Goal: Task Accomplishment & Management: Manage account settings

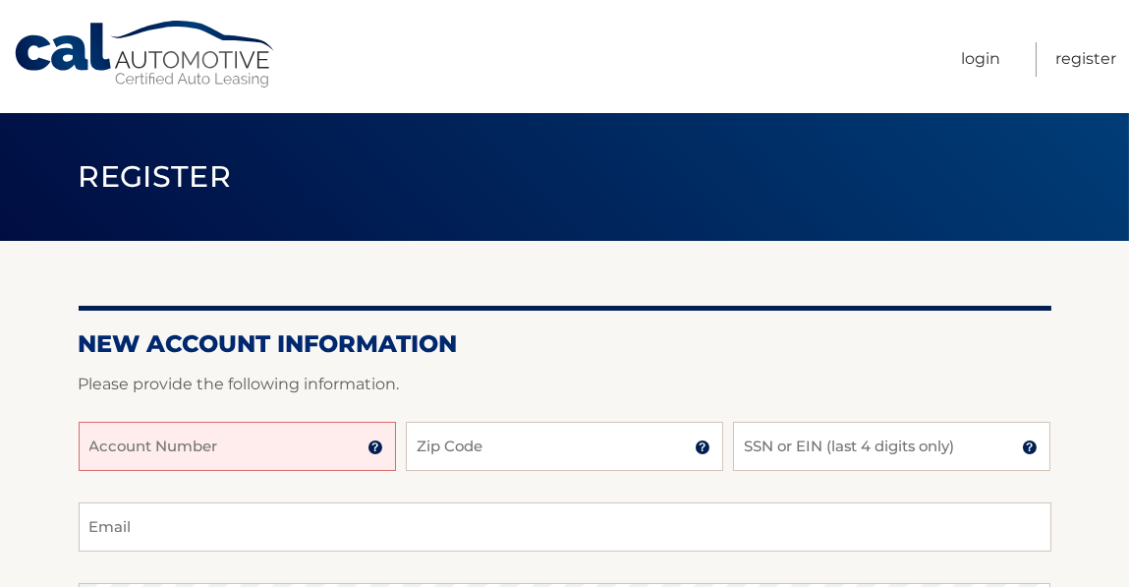
click at [352, 433] on input "Account Number" at bounding box center [237, 446] width 317 height 49
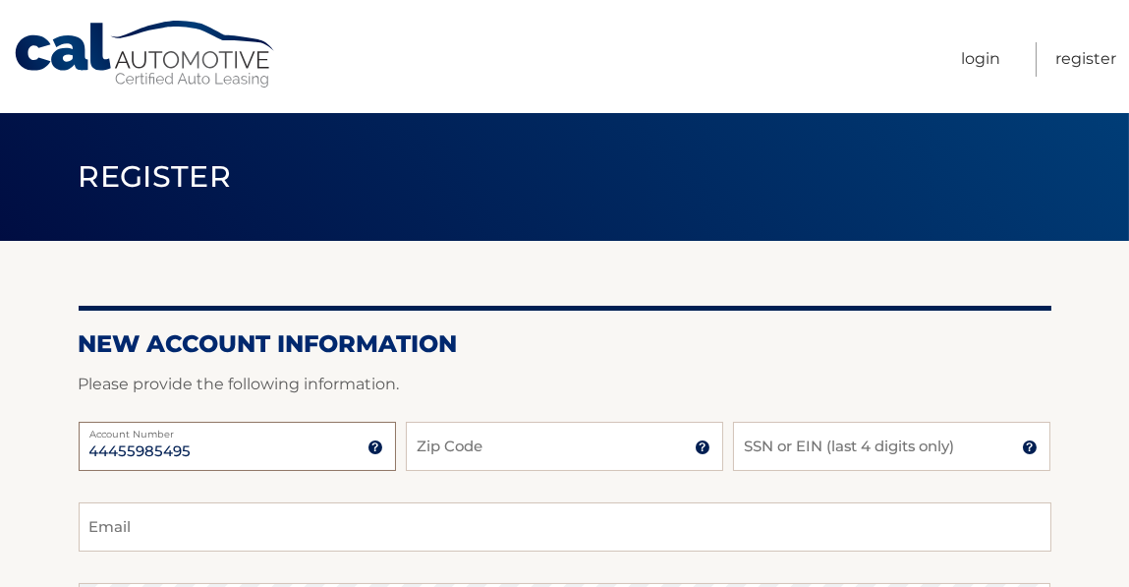
type input "44455985495"
click at [458, 445] on input "Zip Code" at bounding box center [564, 446] width 317 height 49
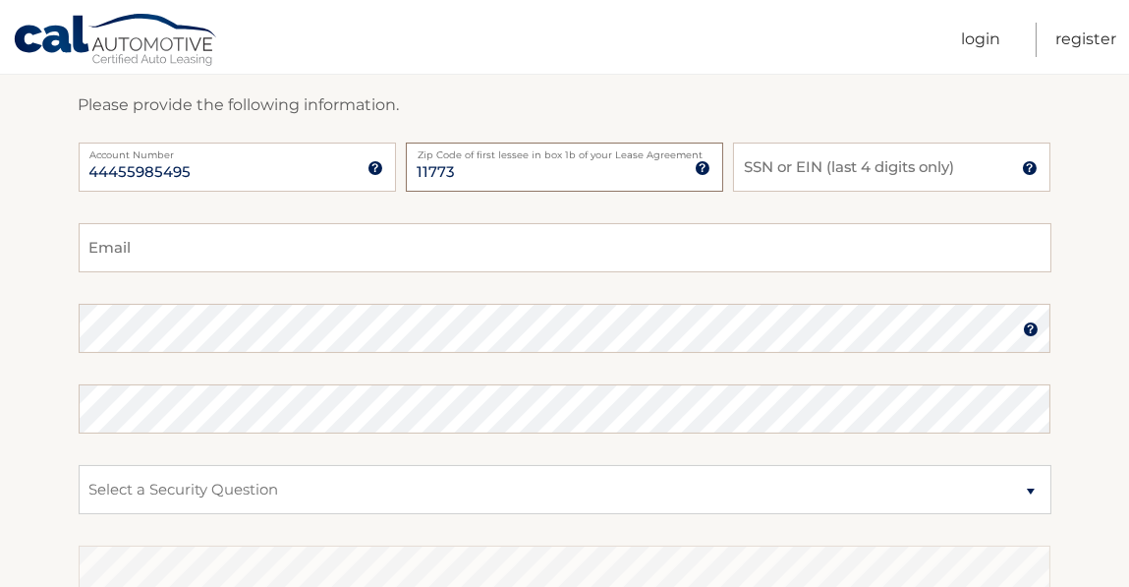
scroll to position [290, 0]
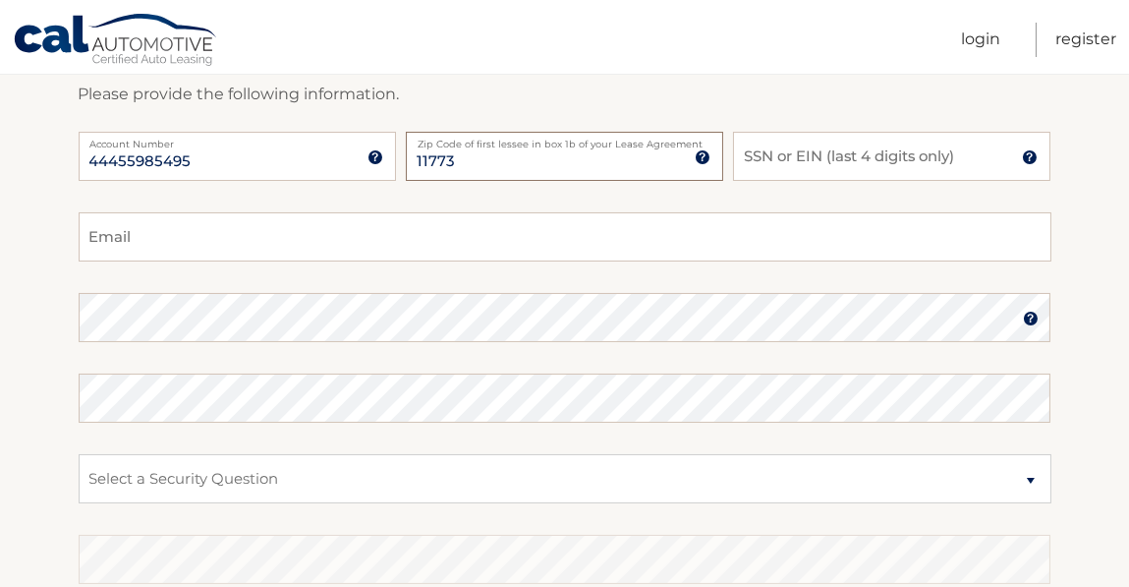
type input "11773"
click at [729, 229] on input "Email" at bounding box center [565, 236] width 973 height 49
type input "[EMAIL_ADDRESS][DOMAIN_NAME]"
click at [931, 175] on input "SSN or EIN (last 4 digits only)" at bounding box center [891, 156] width 317 height 49
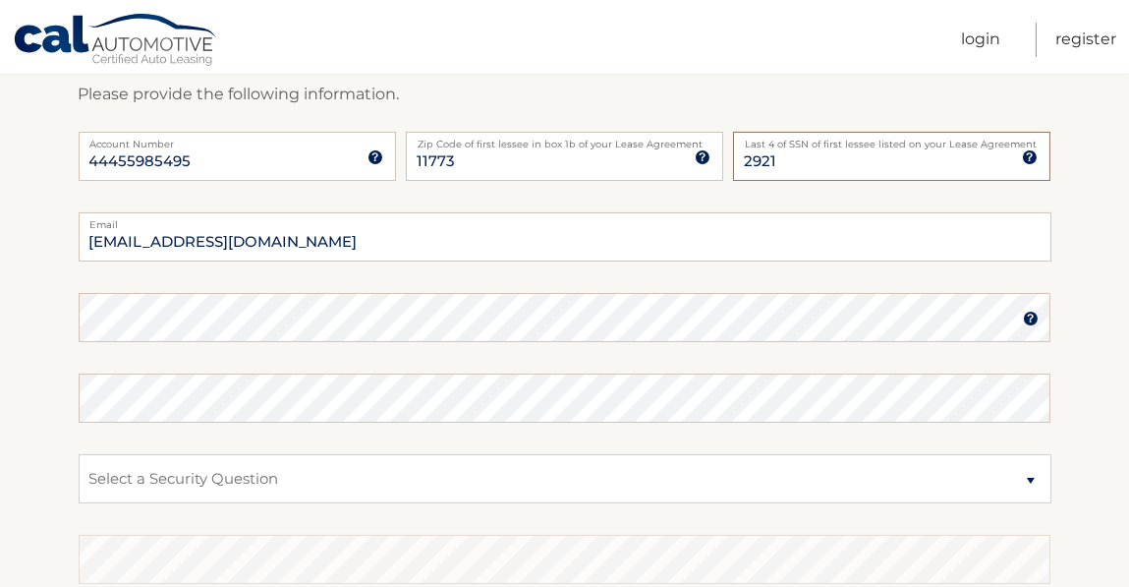
type input "2921"
click at [696, 468] on select "Select a Security Question What was the name of your elementary school? What is…" at bounding box center [565, 478] width 973 height 49
select select "2"
click at [79, 454] on select "Select a Security Question What was the name of your elementary school? What is…" at bounding box center [565, 478] width 973 height 49
click at [289, 479] on select "Select a Security Question What was the name of your elementary school? What is…" at bounding box center [565, 478] width 973 height 49
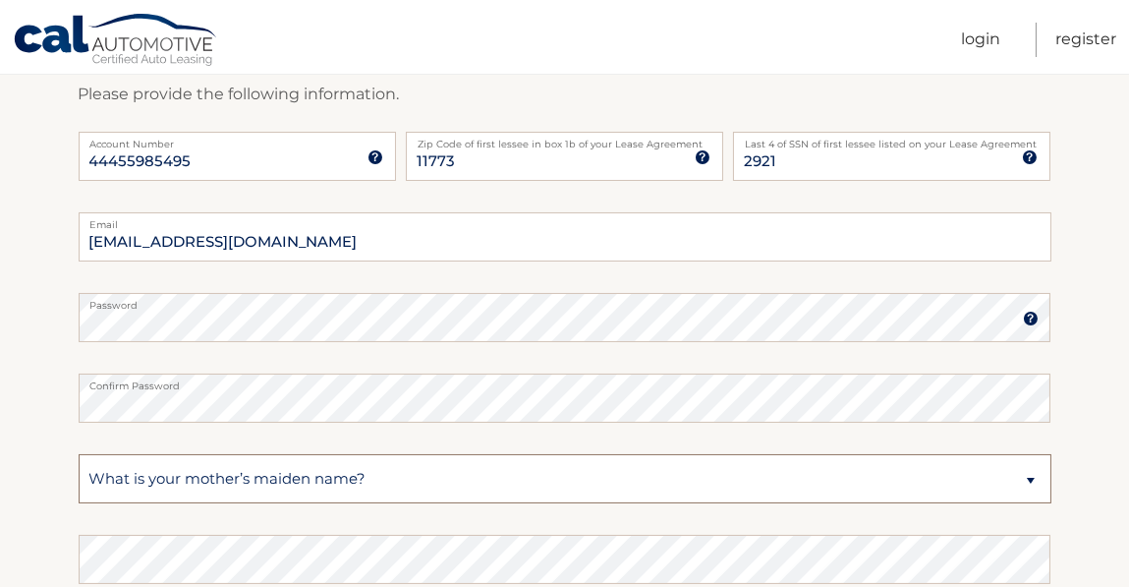
click at [79, 454] on select "Select a Security Question What was the name of your elementary school? What is…" at bounding box center [565, 478] width 973 height 49
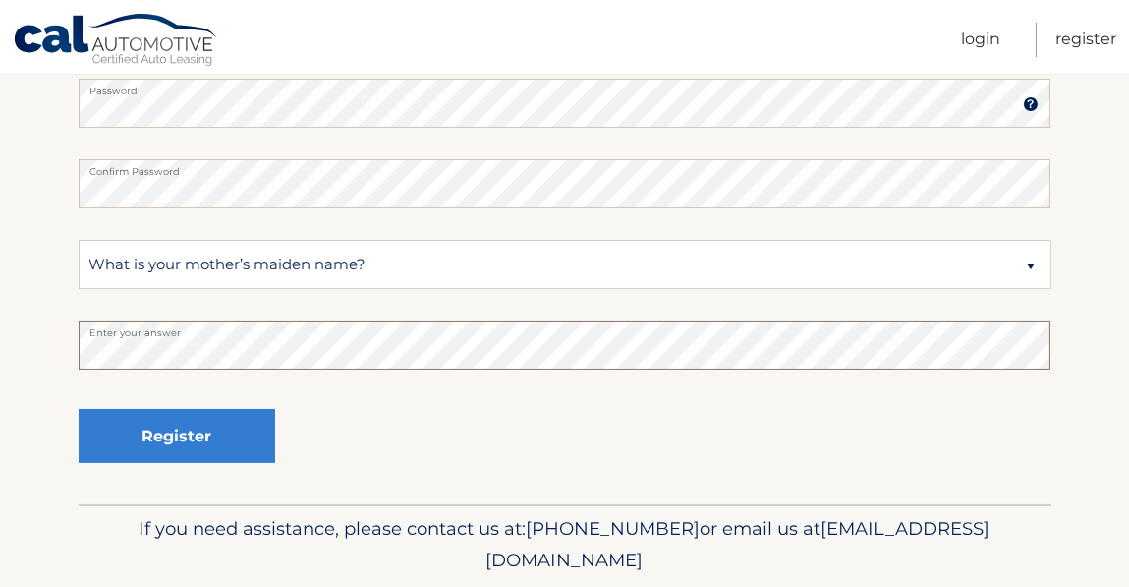
scroll to position [496, 0]
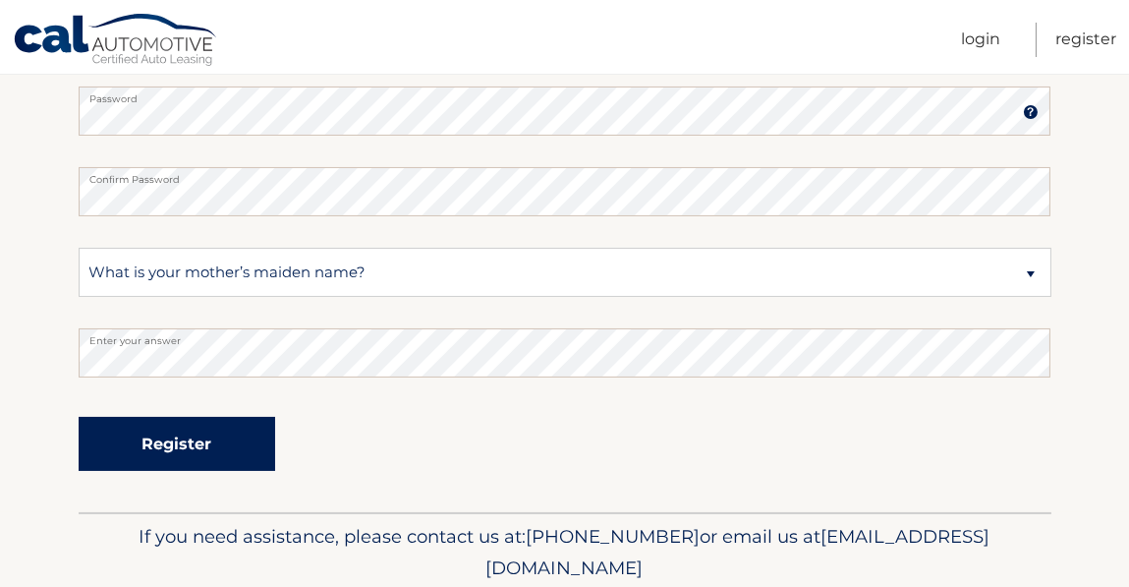
click at [211, 453] on button "Register" at bounding box center [177, 444] width 197 height 54
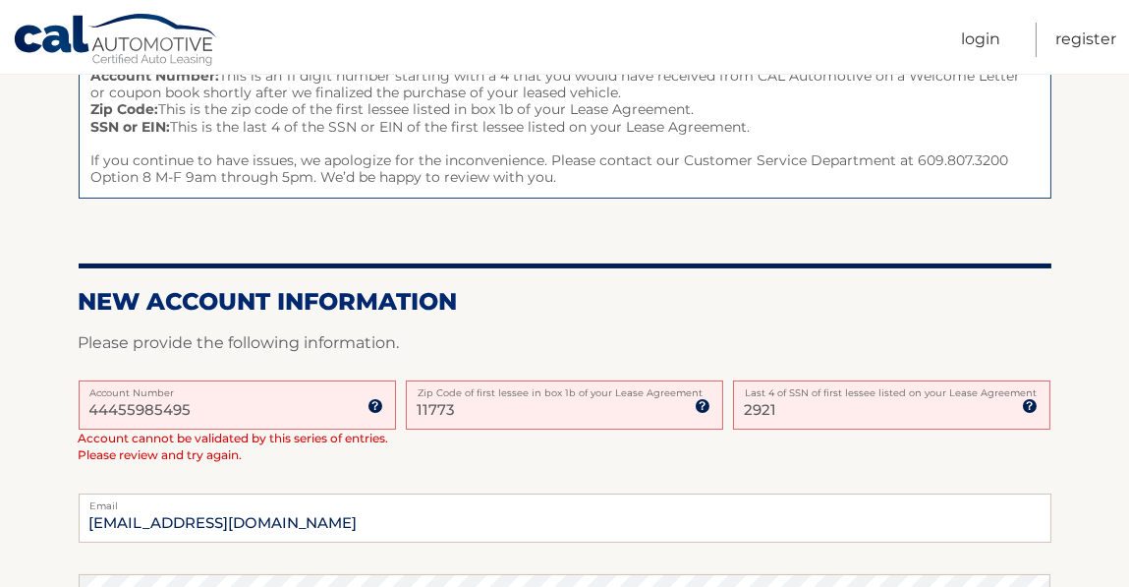
scroll to position [280, 0]
click at [607, 410] on input "11773" at bounding box center [564, 405] width 317 height 49
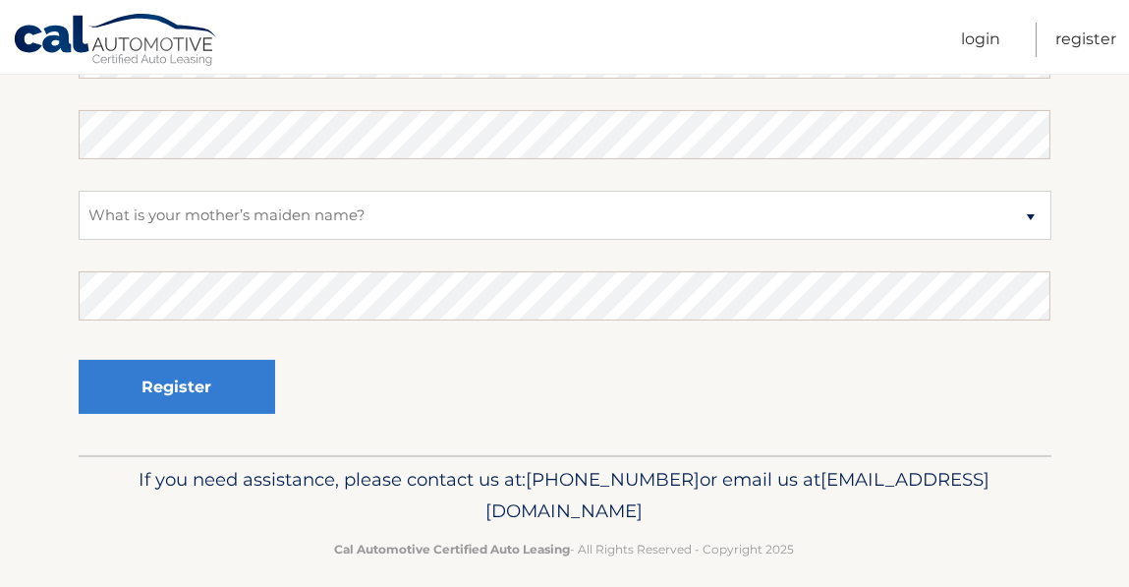
scroll to position [840, 0]
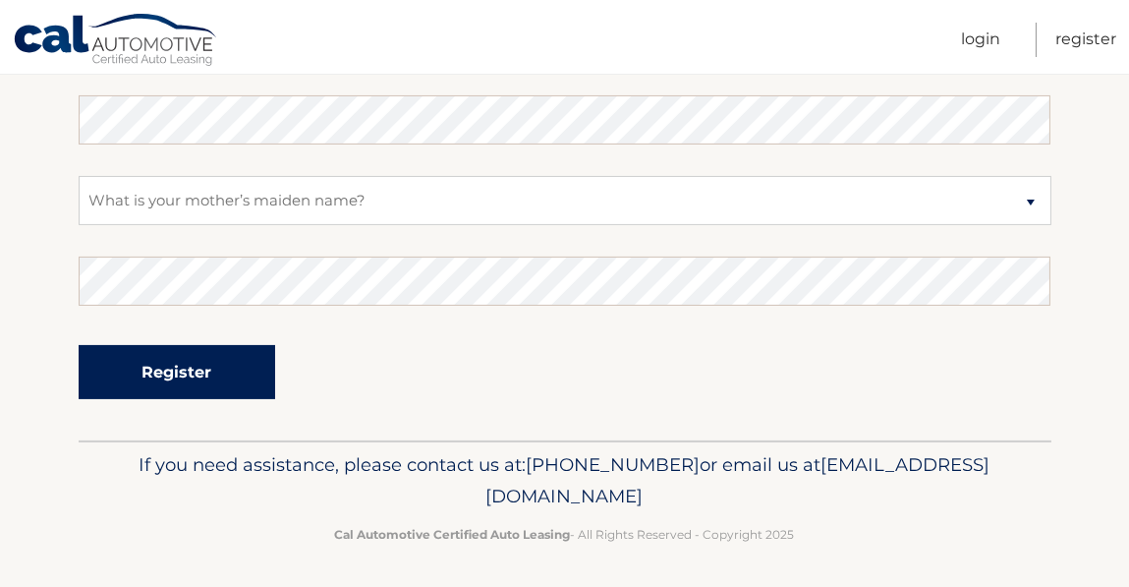
type input "11731"
click at [205, 351] on button "Register" at bounding box center [177, 372] width 197 height 54
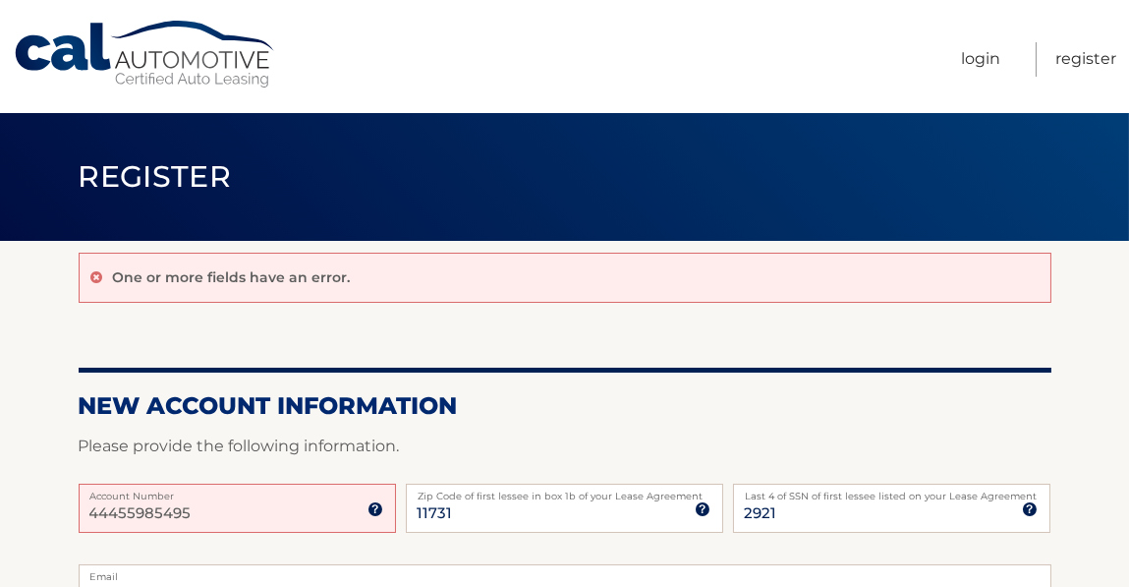
click at [284, 513] on input "44455985495" at bounding box center [237, 508] width 317 height 49
type input "44455985495"
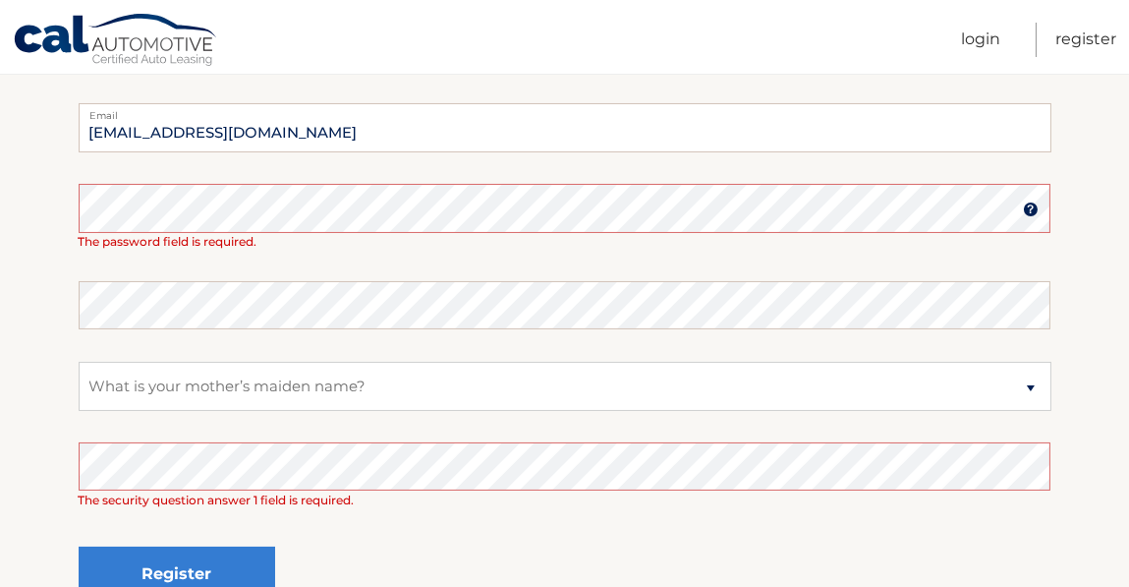
scroll to position [464, 0]
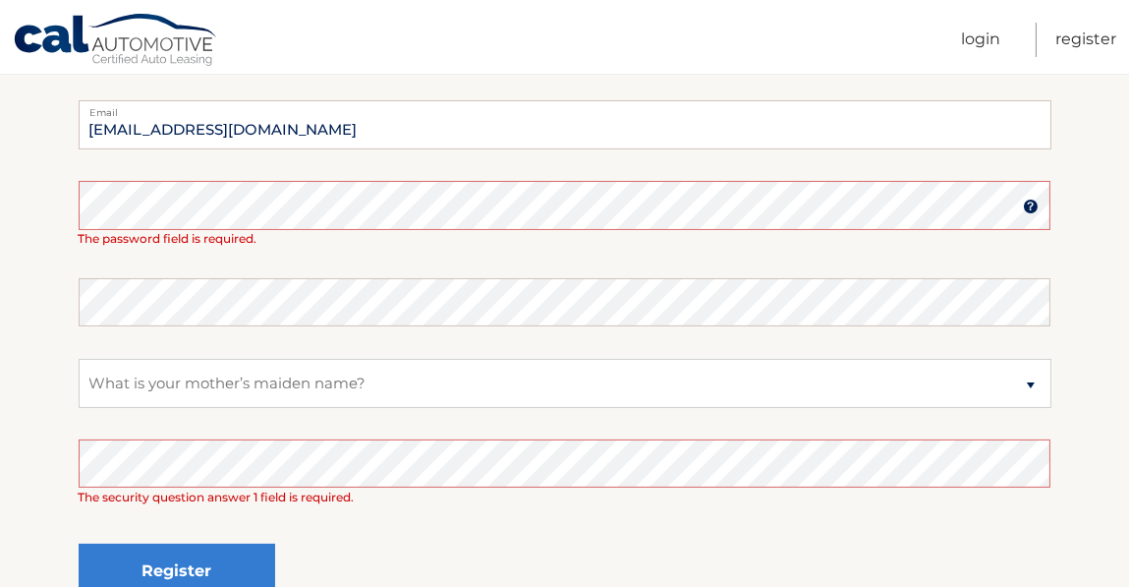
click at [1033, 205] on img at bounding box center [1031, 207] width 16 height 16
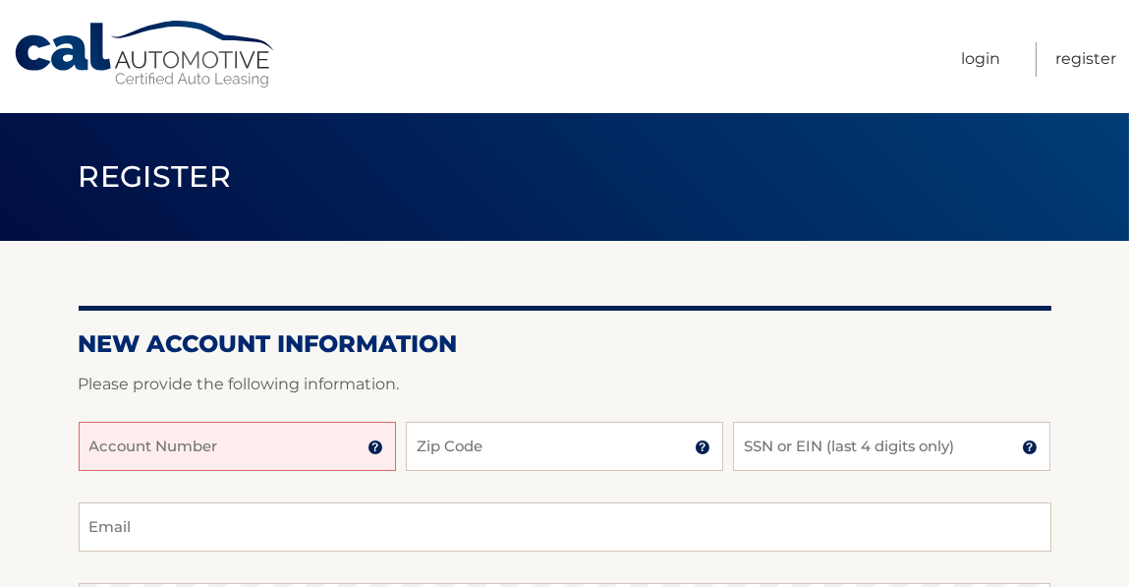
click at [350, 447] on input "Account Number" at bounding box center [237, 446] width 317 height 49
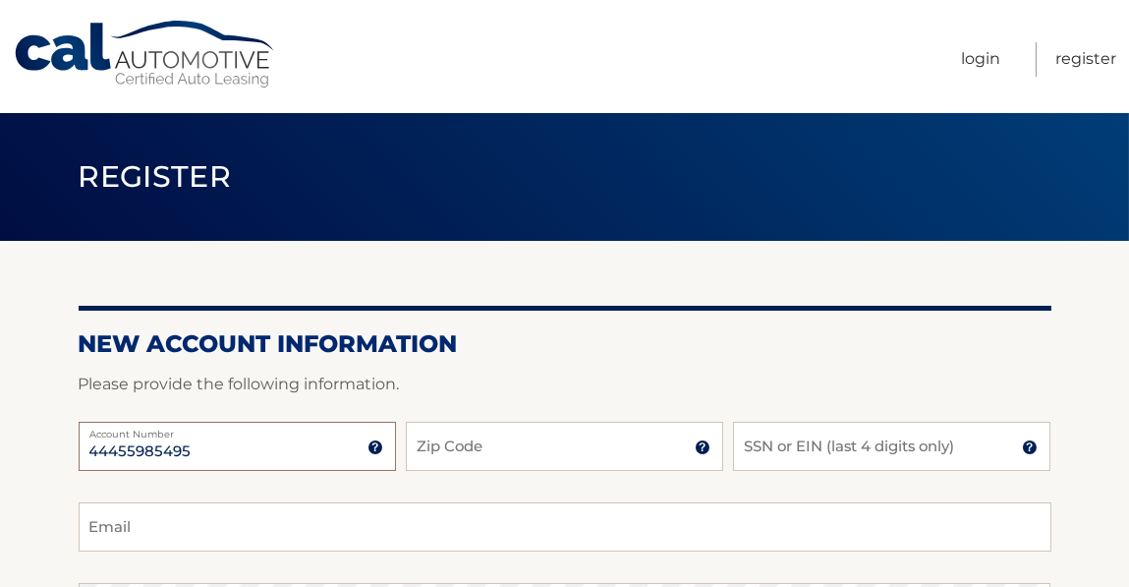
type input "44455985495"
click at [502, 447] on input "Zip Code" at bounding box center [564, 446] width 317 height 49
type input "11731"
click at [776, 440] on input "SSN or EIN (last 4 digits only)" at bounding box center [891, 446] width 317 height 49
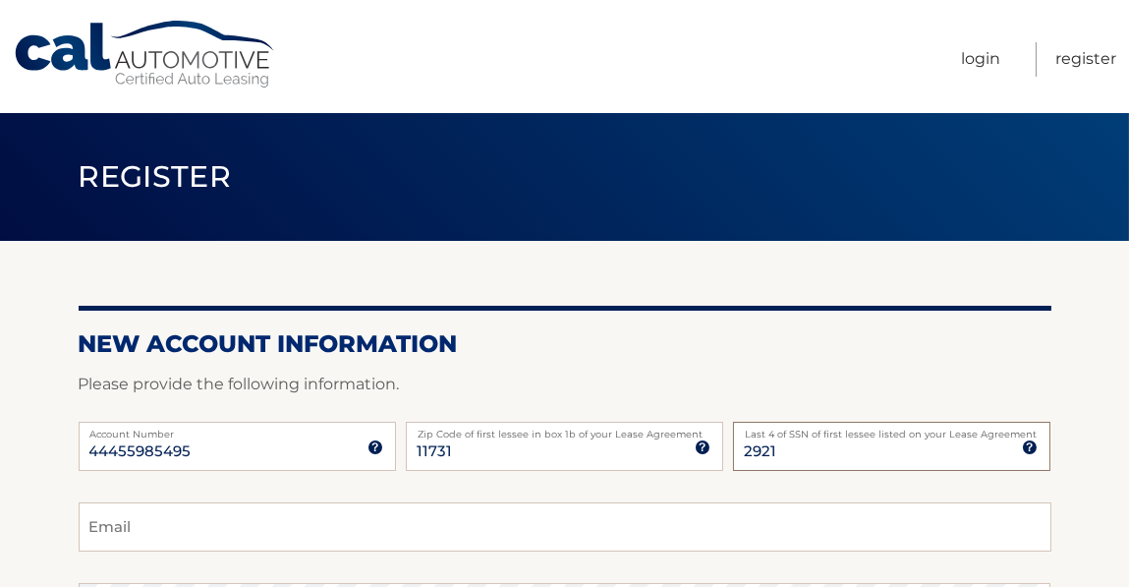
type input "2921"
click at [389, 536] on input "Email" at bounding box center [565, 526] width 973 height 49
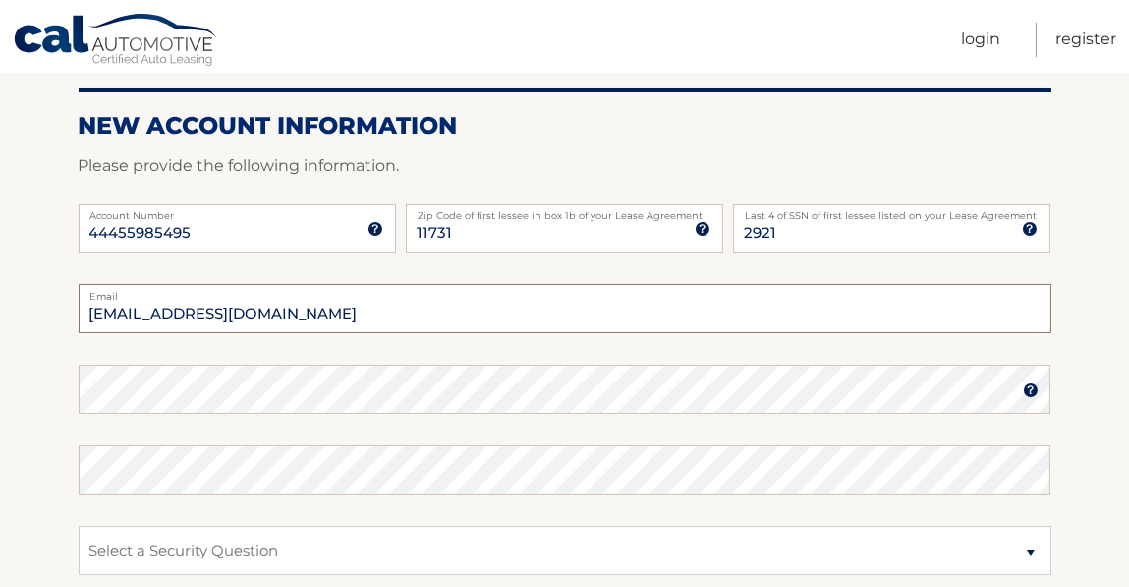
scroll to position [212, 0]
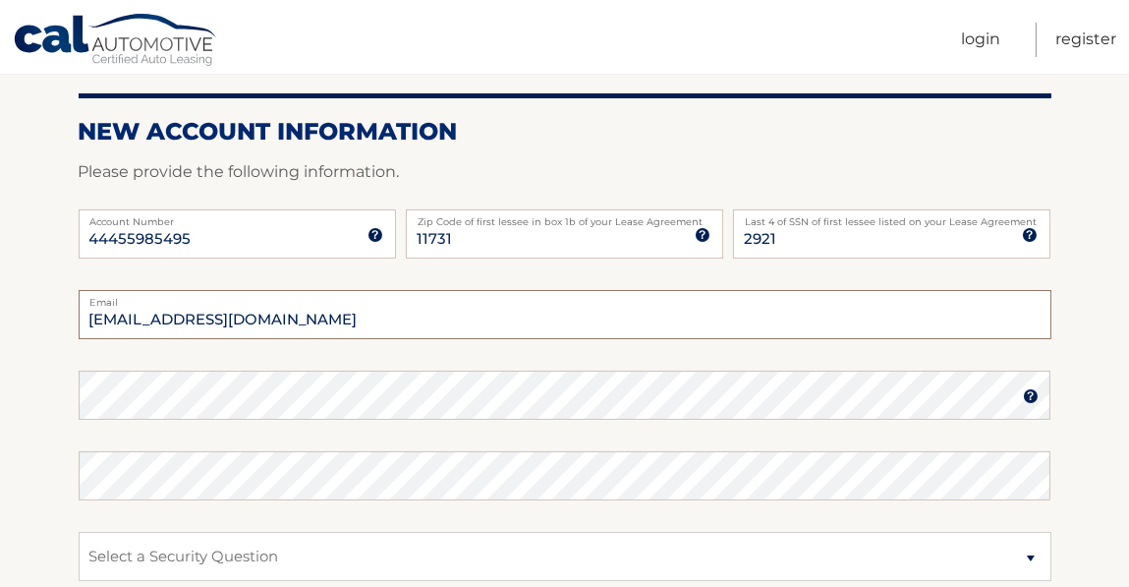
type input "JBisogno43@gmail.com"
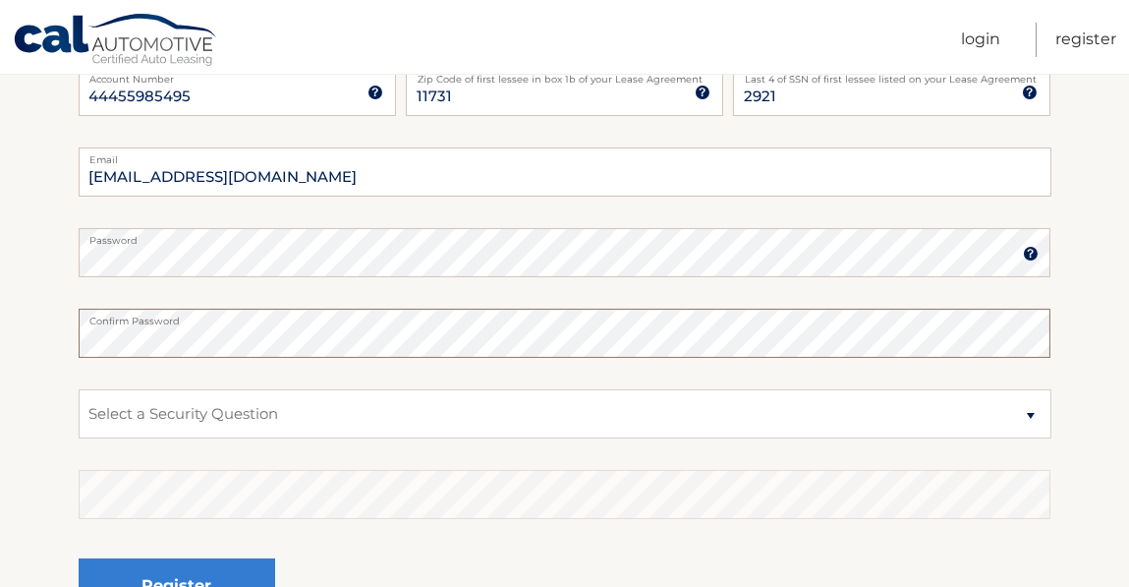
scroll to position [352, 0]
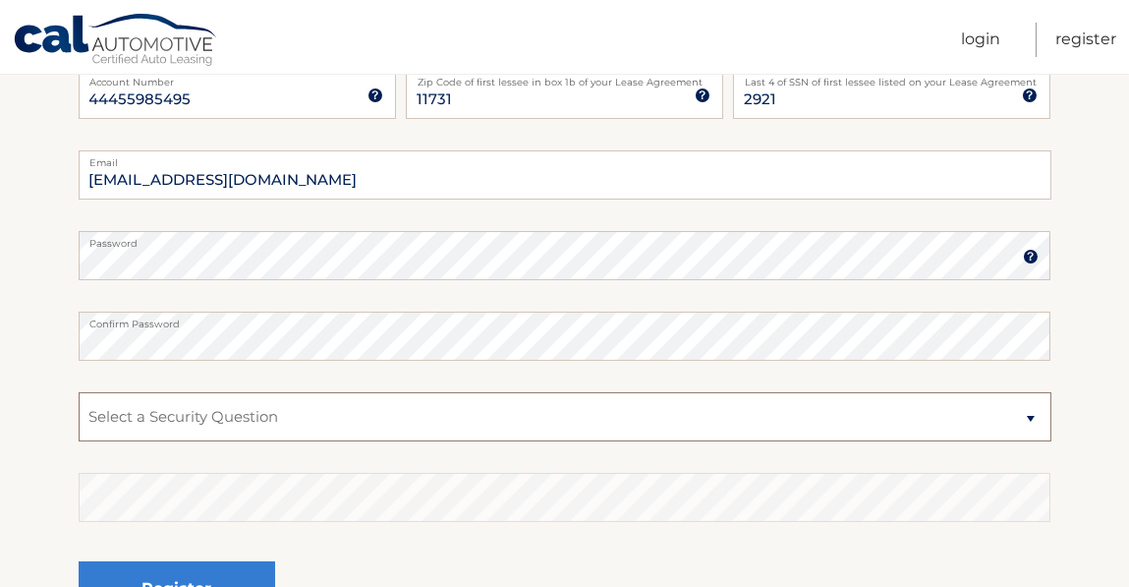
click at [692, 423] on select "Select a Security Question What was the name of your elementary school? What is…" at bounding box center [565, 416] width 973 height 49
select select "2"
click at [79, 392] on select "Select a Security Question What was the name of your elementary school? What is…" at bounding box center [565, 416] width 973 height 49
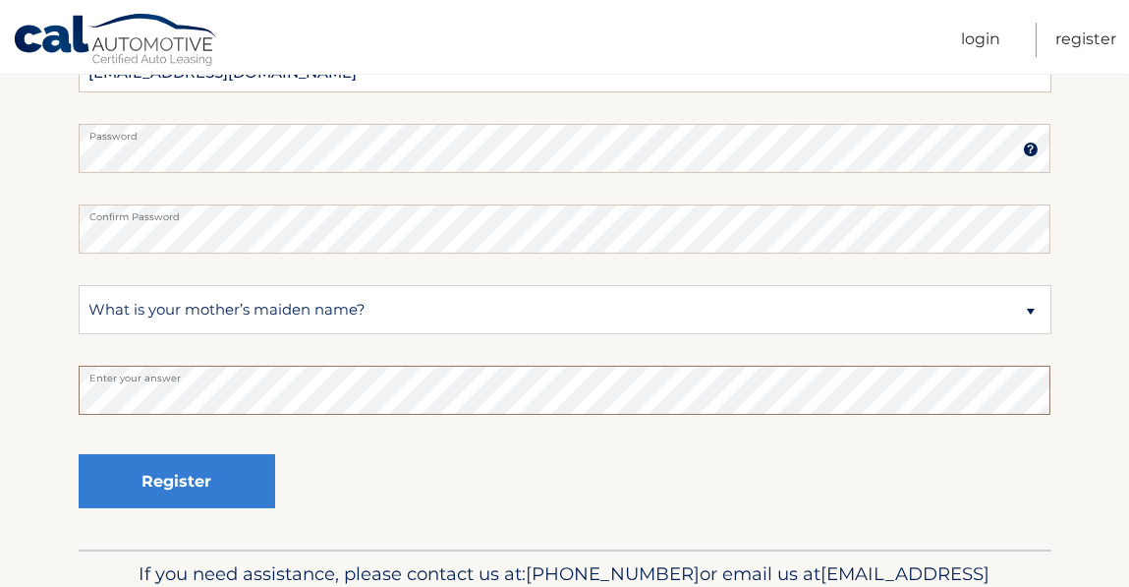
scroll to position [457, 0]
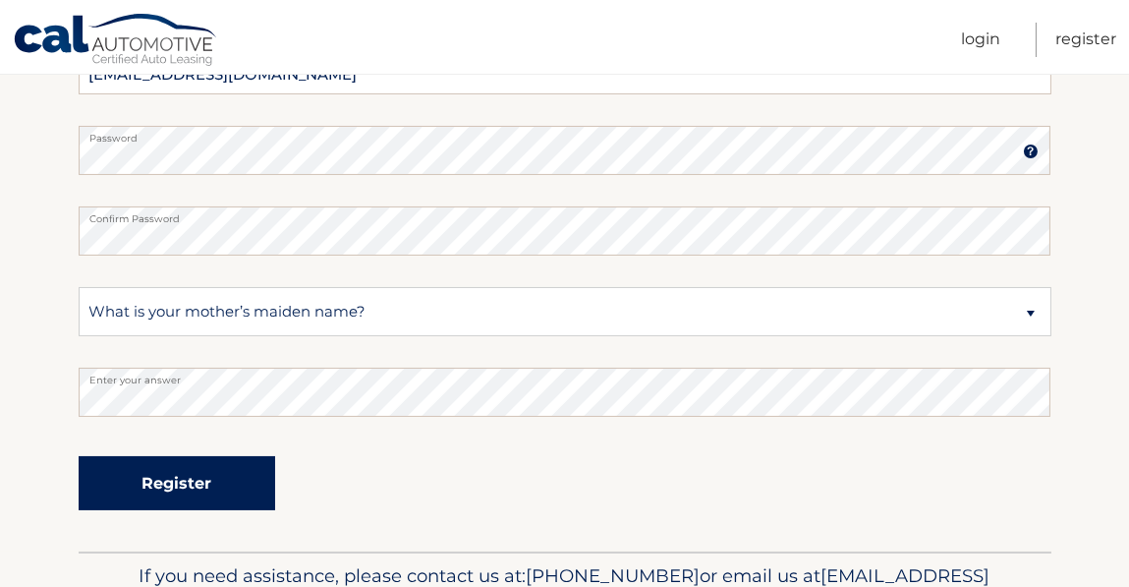
click at [247, 481] on button "Register" at bounding box center [177, 483] width 197 height 54
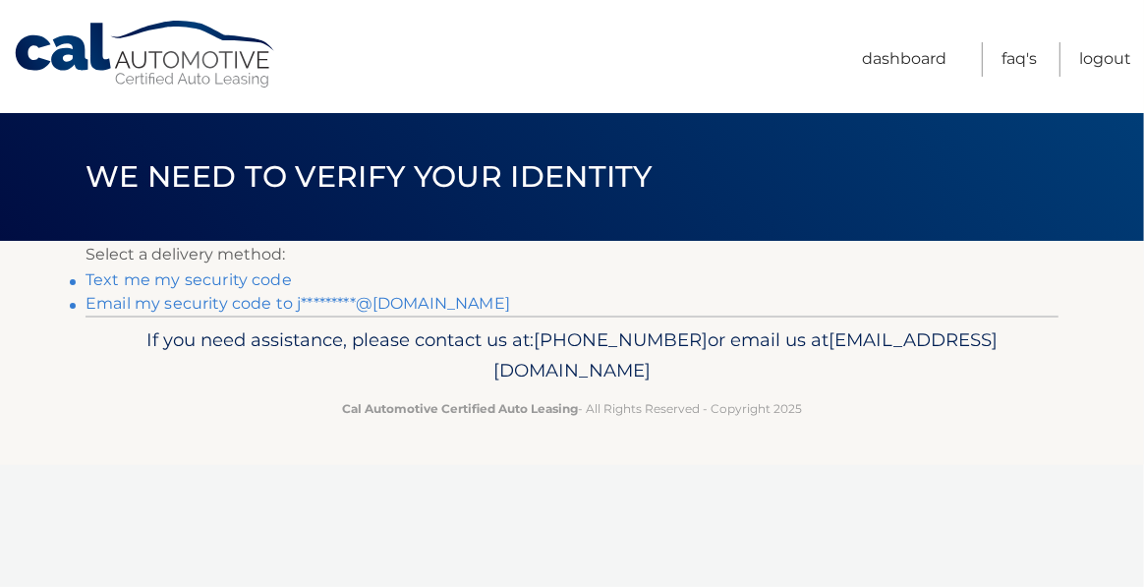
click at [256, 277] on link "Text me my security code" at bounding box center [188, 279] width 206 height 19
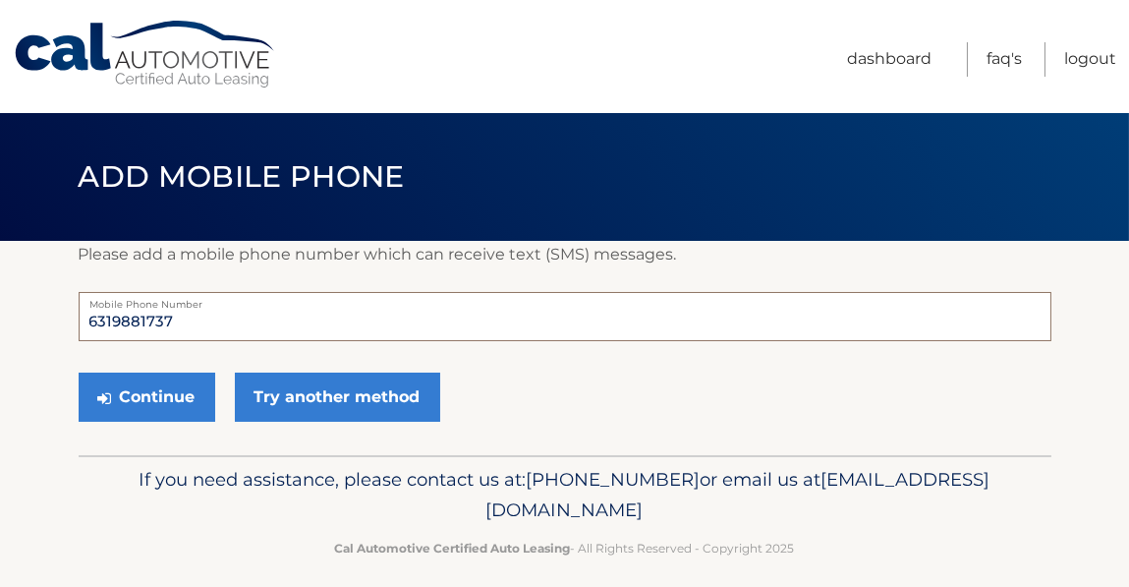
click at [225, 323] on input "6319881737" at bounding box center [565, 316] width 973 height 49
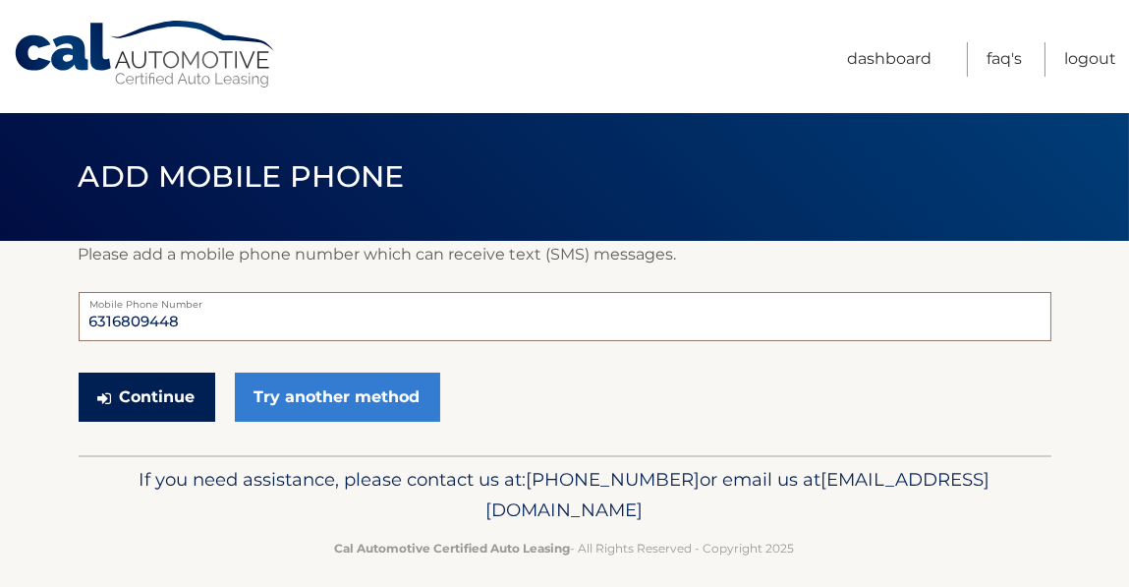
type input "6316809448"
click at [189, 388] on button "Continue" at bounding box center [147, 396] width 137 height 49
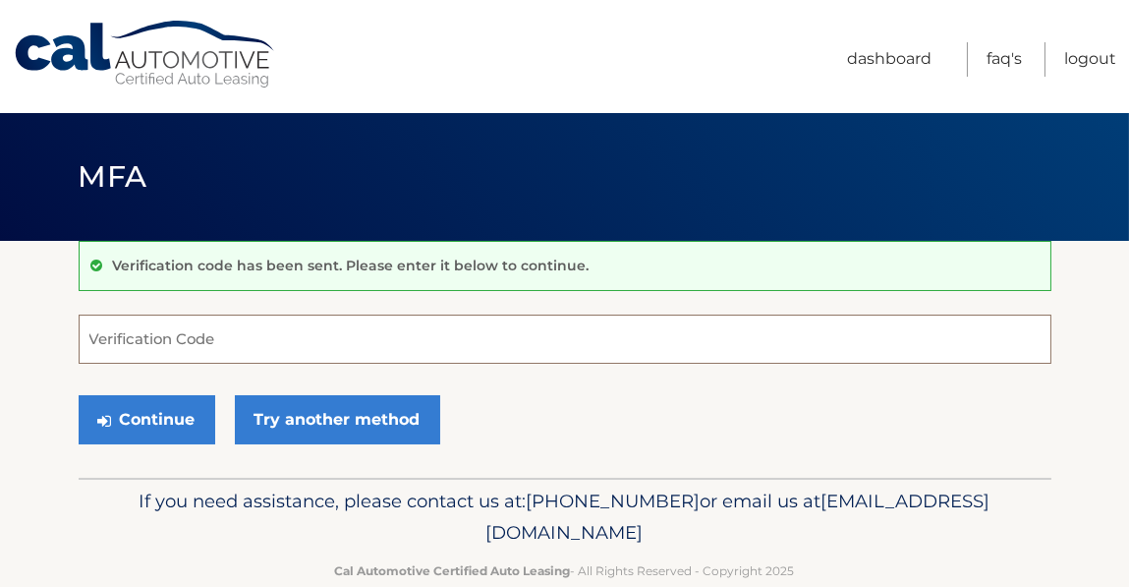
click at [210, 343] on input "Verification Code" at bounding box center [565, 338] width 973 height 49
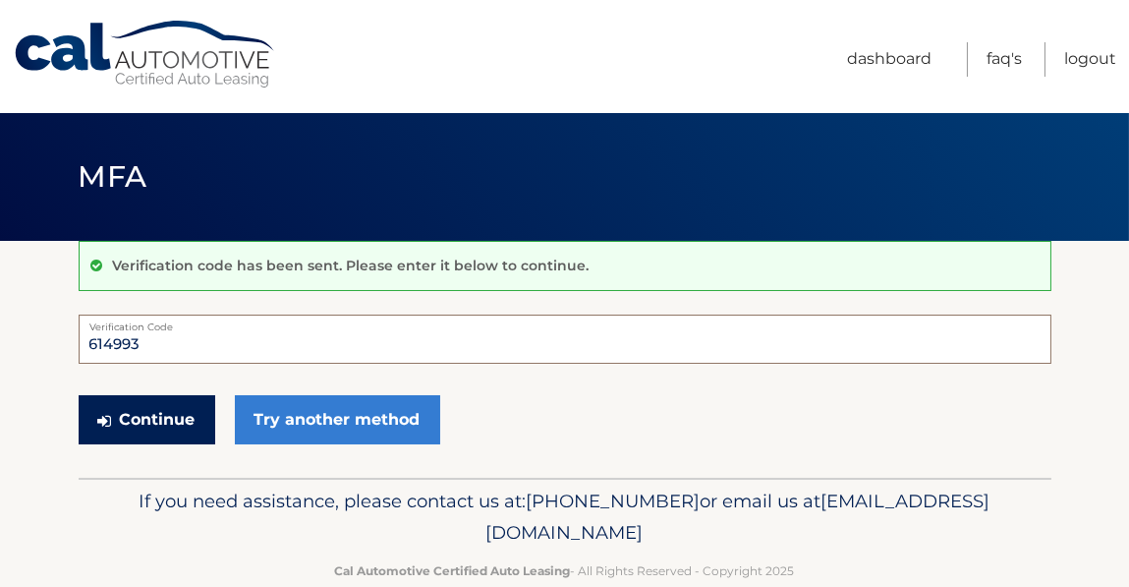
type input "614993"
click at [180, 419] on button "Continue" at bounding box center [147, 419] width 137 height 49
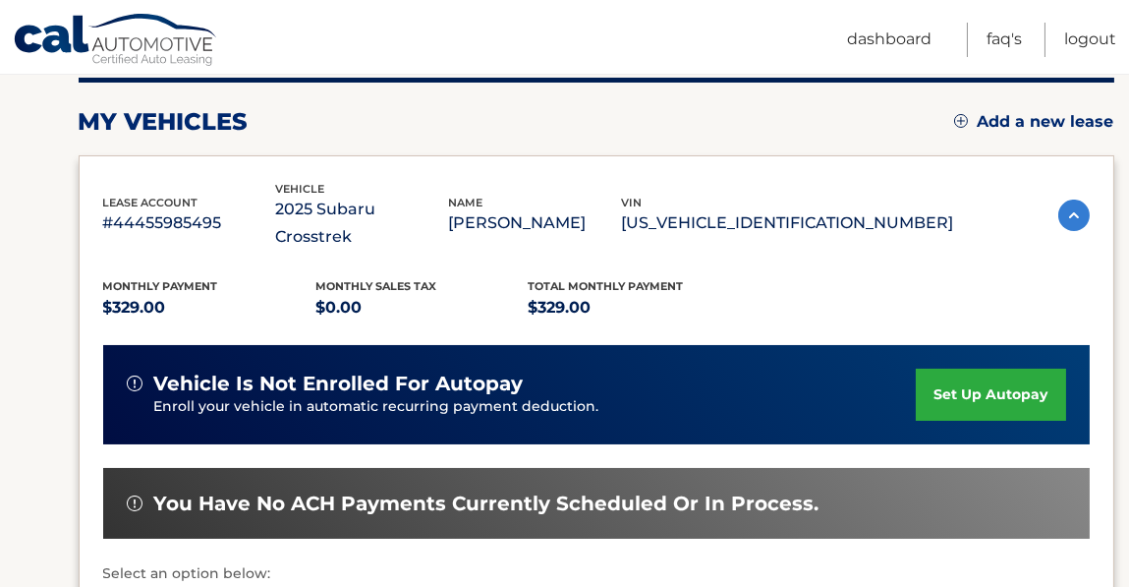
scroll to position [253, 0]
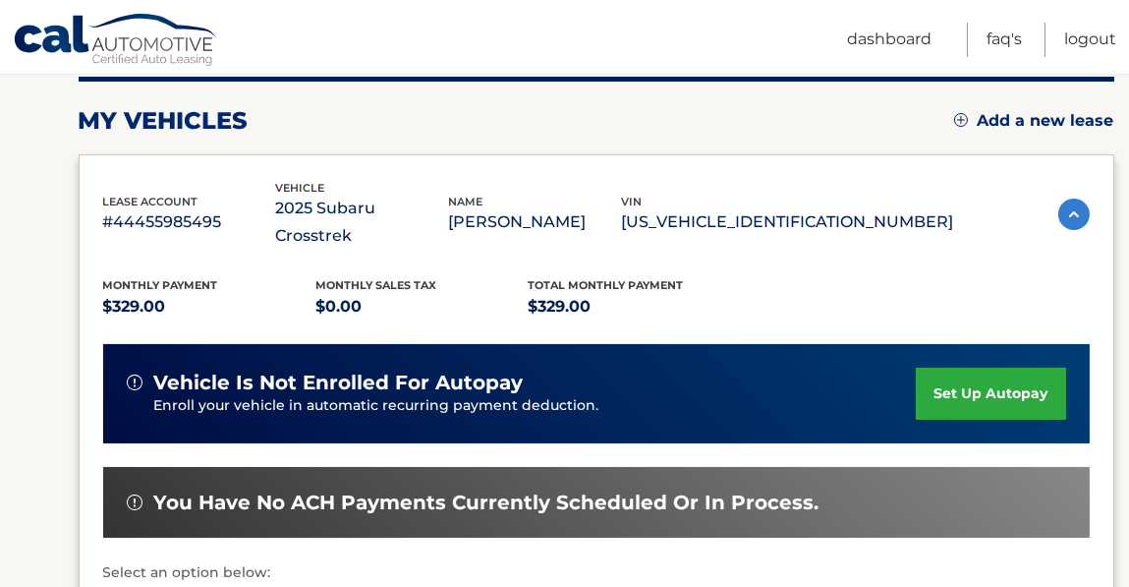
click at [988, 368] on link "set up autopay" at bounding box center [990, 394] width 149 height 52
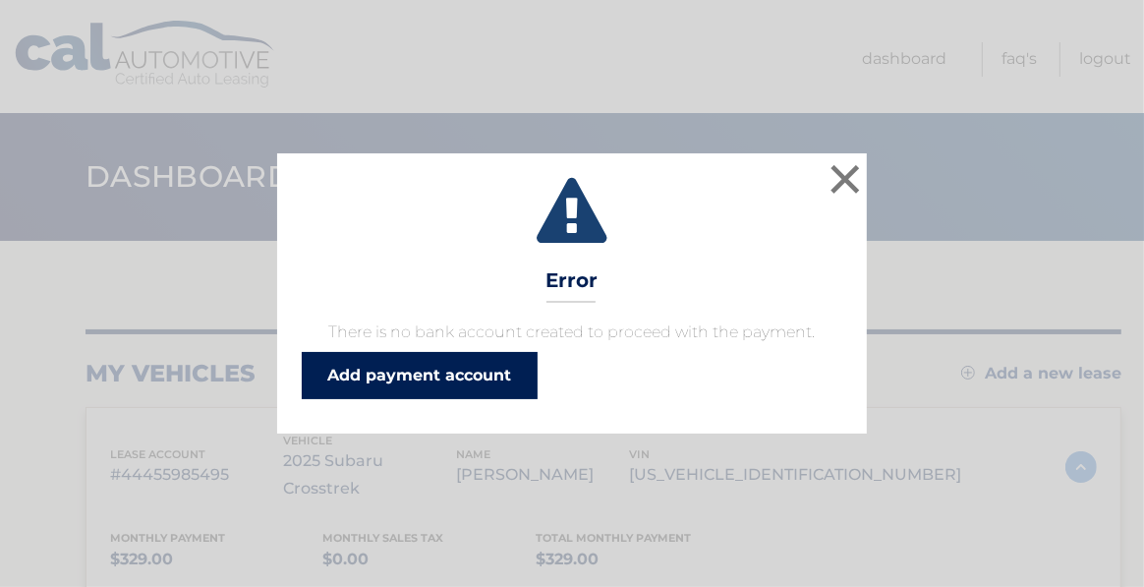
click at [478, 381] on link "Add payment account" at bounding box center [420, 375] width 236 height 47
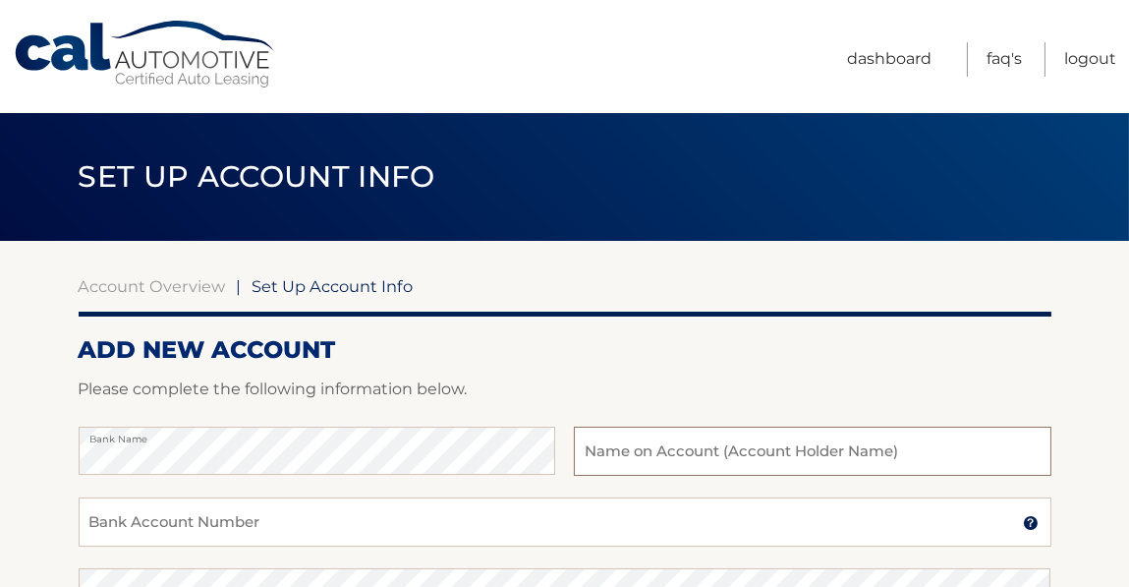
click at [599, 446] on input "text" at bounding box center [812, 451] width 477 height 49
type input "JoAnn Bisogno"
click at [470, 517] on input "Bank Account Number" at bounding box center [565, 521] width 973 height 49
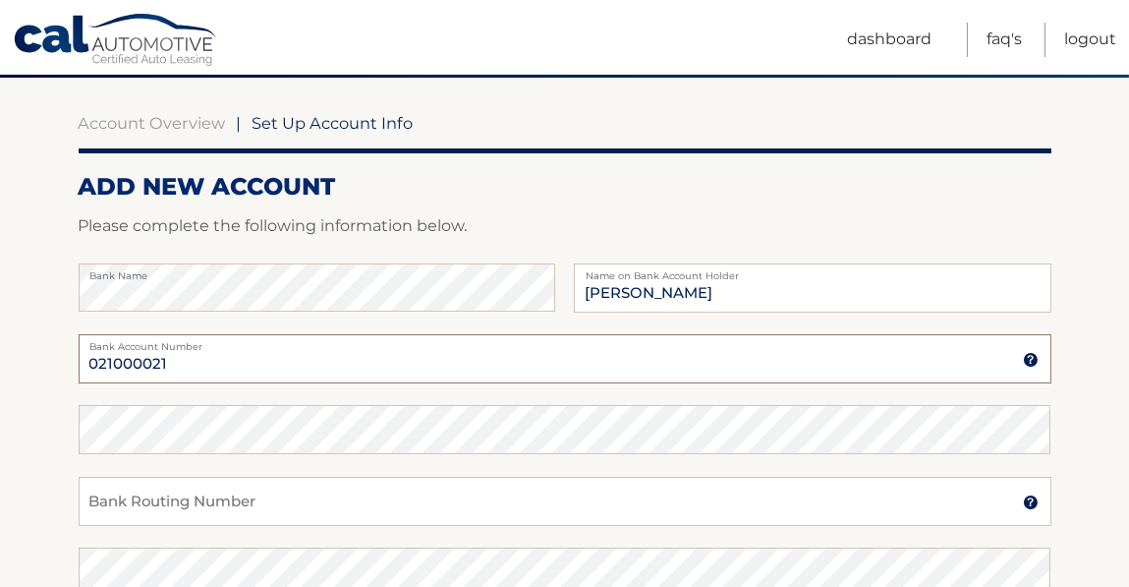
scroll to position [164, 0]
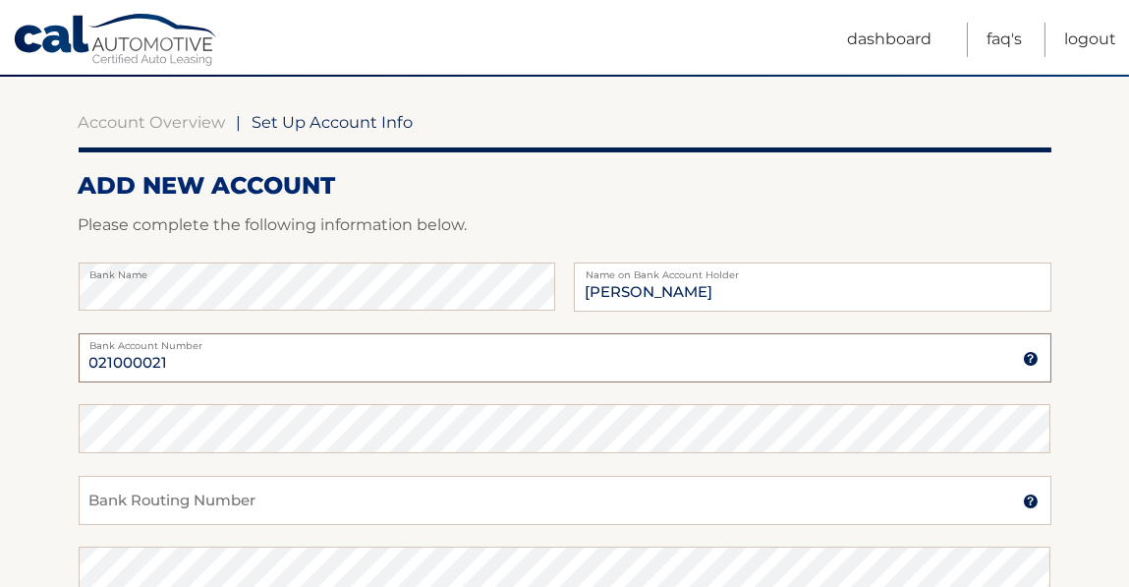
type input "021000021"
click at [486, 505] on input "Bank Routing Number" at bounding box center [565, 500] width 973 height 49
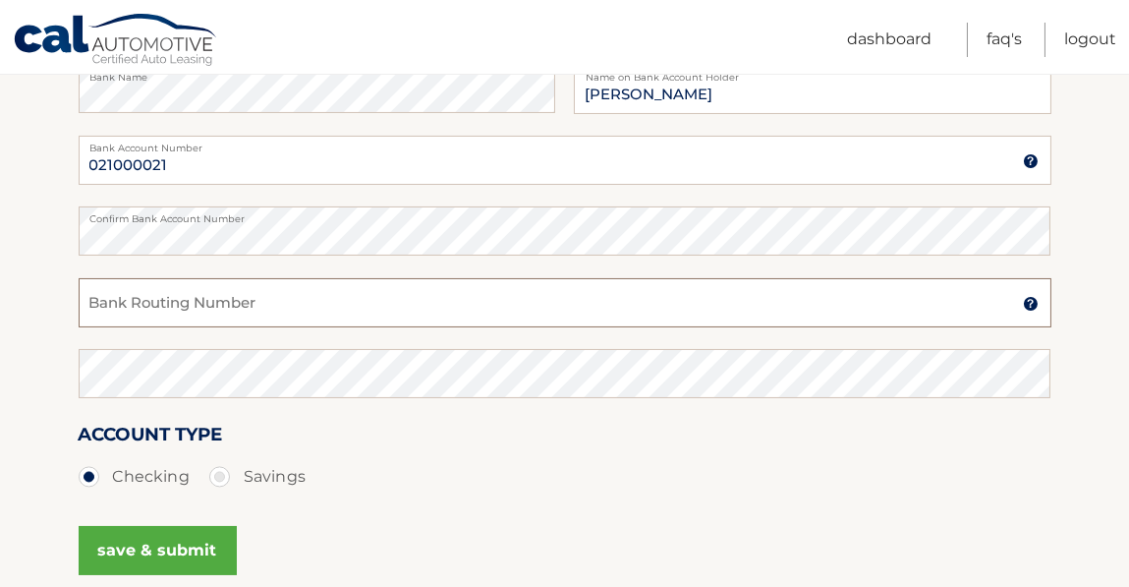
scroll to position [358, 0]
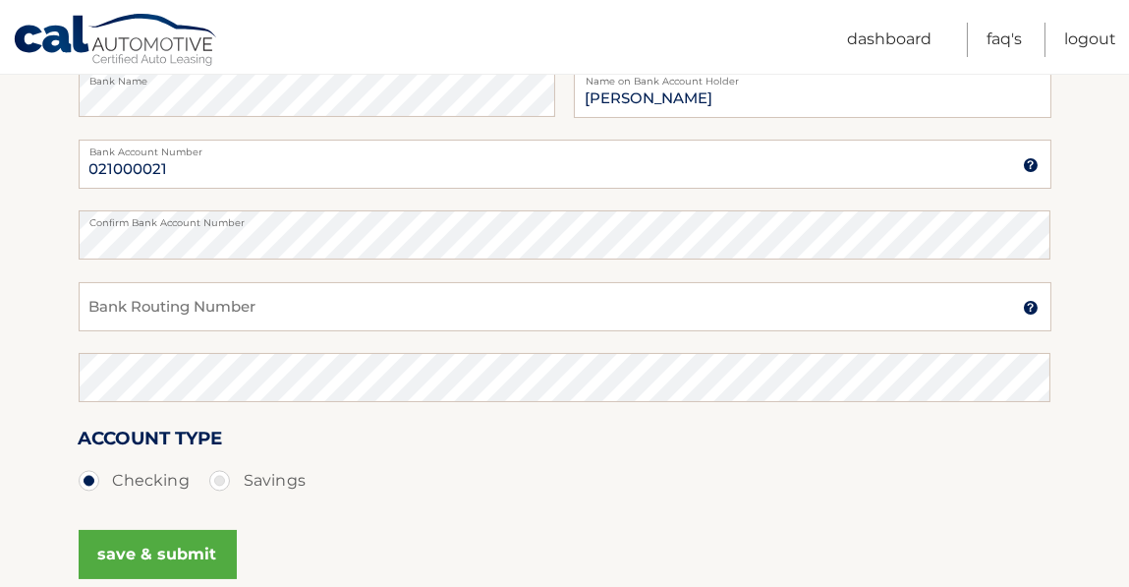
click at [1031, 309] on img at bounding box center [1031, 308] width 16 height 16
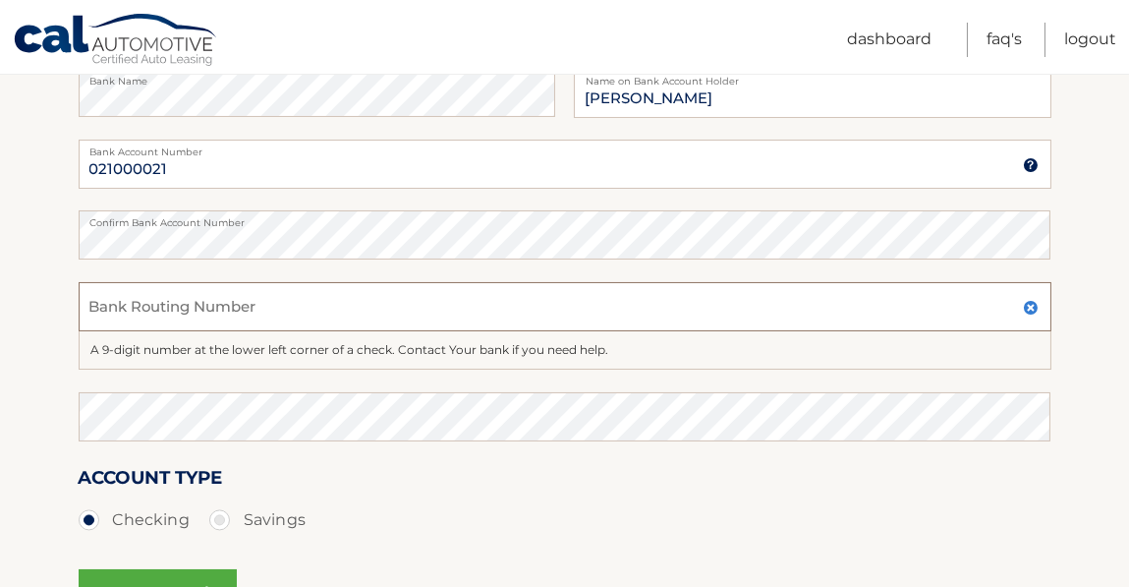
click at [483, 315] on input "Bank Routing Number" at bounding box center [565, 306] width 973 height 49
type input "021000021"
click at [299, 163] on input "021000021" at bounding box center [565, 164] width 973 height 49
type input "0"
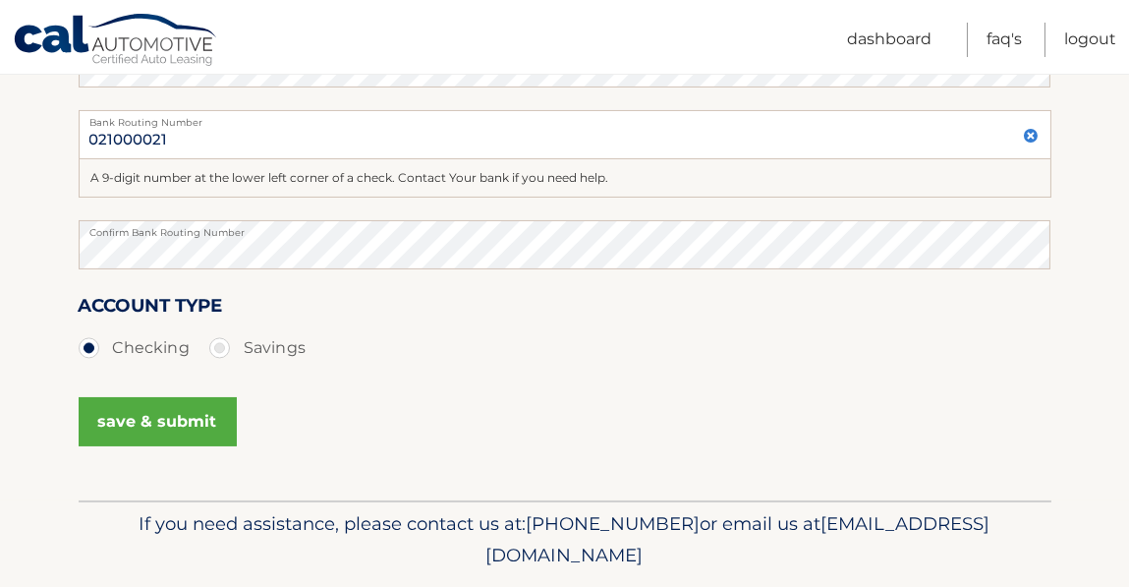
scroll to position [526, 0]
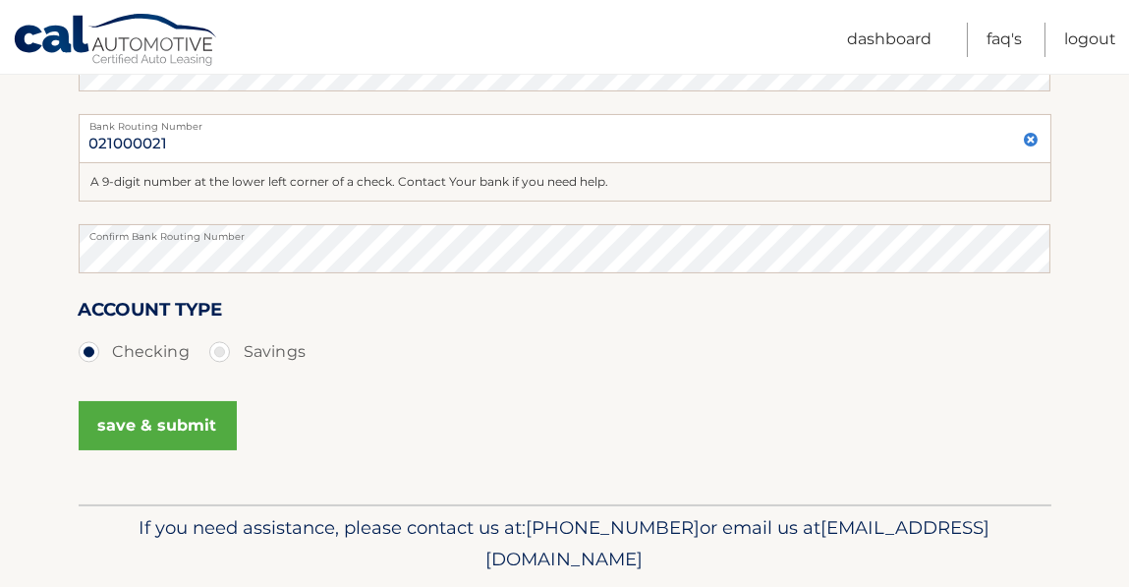
type input "806791109"
click at [185, 418] on button "save & submit" at bounding box center [158, 425] width 158 height 49
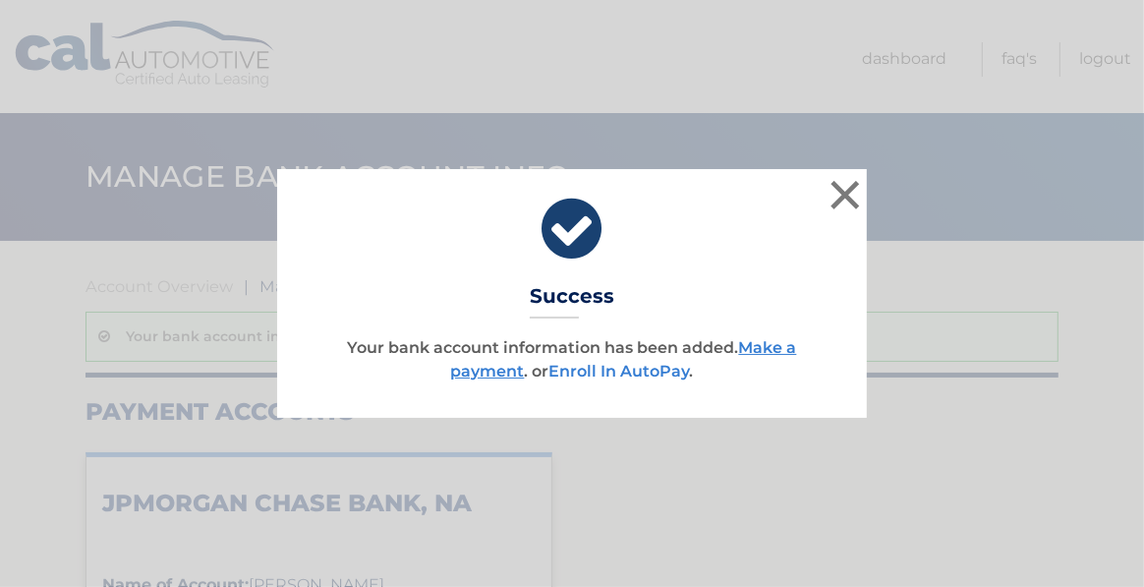
click at [631, 368] on link "Enroll In AutoPay" at bounding box center [619, 371] width 141 height 19
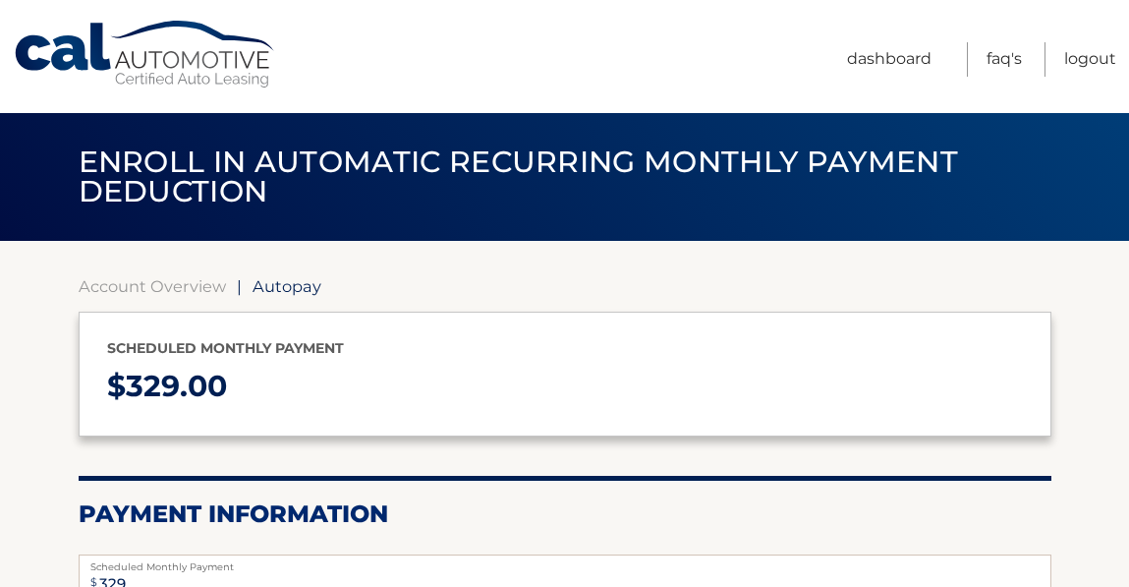
select select "MzVhMmMzZTUtM2MwOC00MDBkLWI3YTktYzBiNzJjOWQ3NWQz"
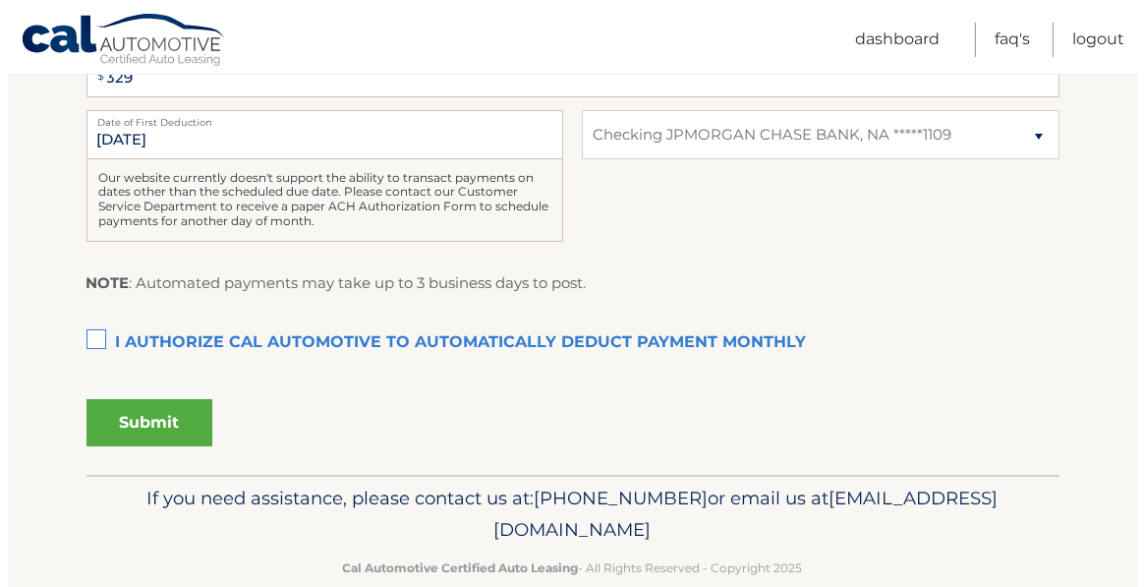
scroll to position [506, 0]
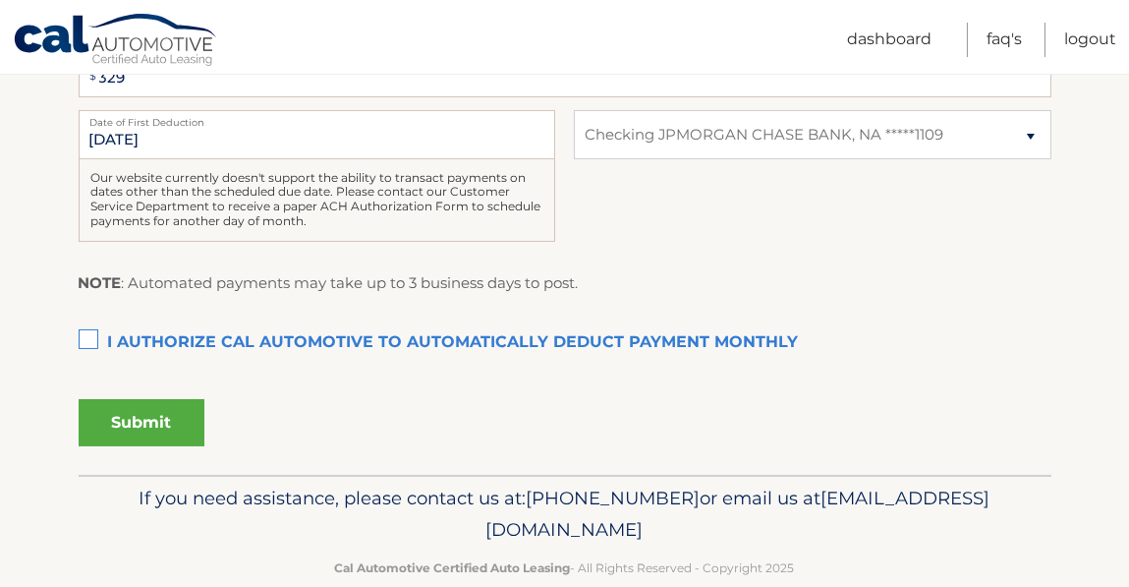
click at [85, 334] on label "I authorize cal automotive to automatically deduct payment monthly This checkbo…" at bounding box center [565, 342] width 973 height 39
click at [0, 0] on input "I authorize cal automotive to automatically deduct payment monthly This checkbo…" at bounding box center [0, 0] width 0 height 0
click at [143, 431] on button "Submit" at bounding box center [142, 422] width 126 height 47
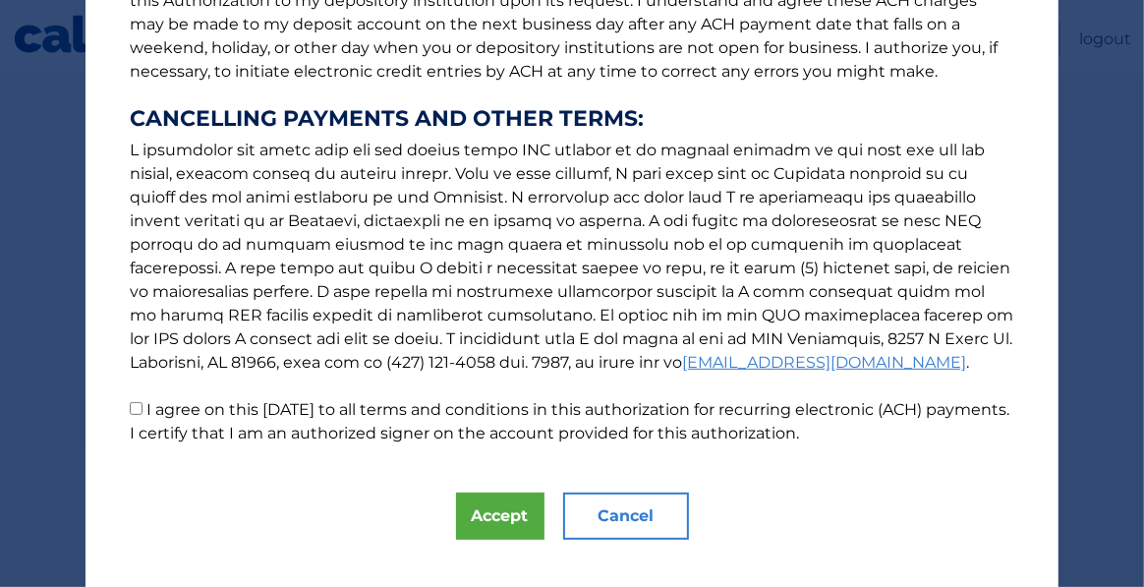
scroll to position [341, 0]
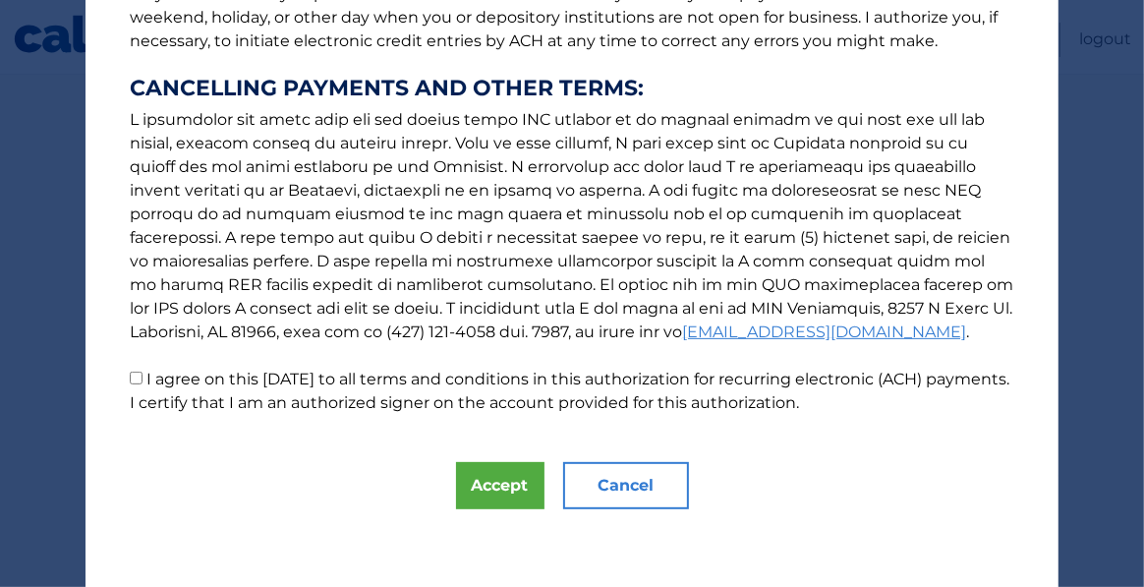
click at [130, 378] on input "I agree on this 09/19/2025 to all terms and conditions in this authorization fo…" at bounding box center [136, 377] width 13 height 13
checkbox input "true"
click at [494, 490] on button "Accept" at bounding box center [500, 485] width 88 height 47
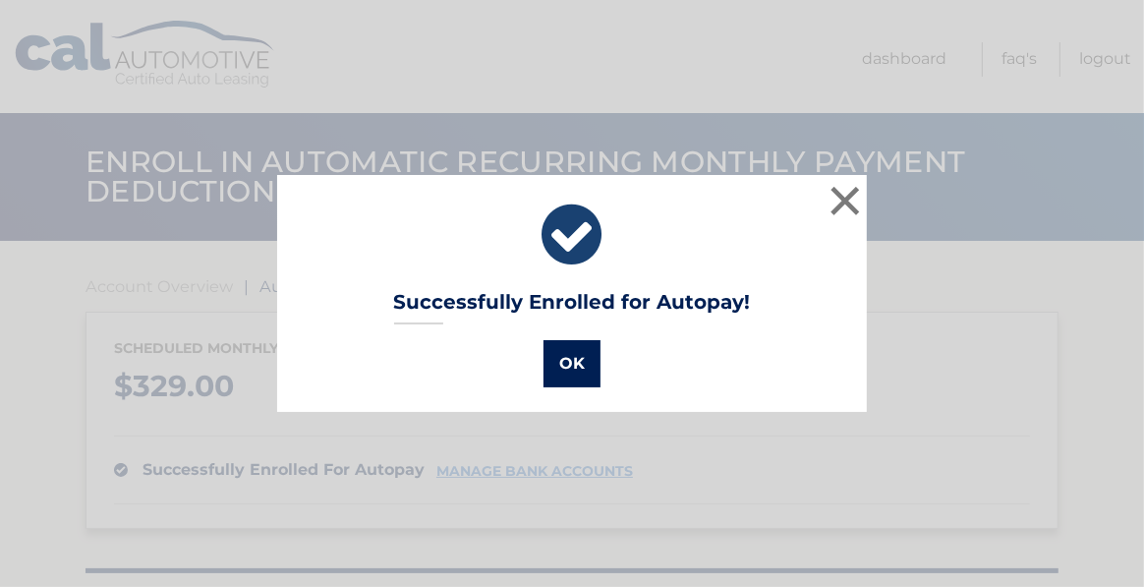
click at [565, 361] on button "OK" at bounding box center [571, 363] width 57 height 47
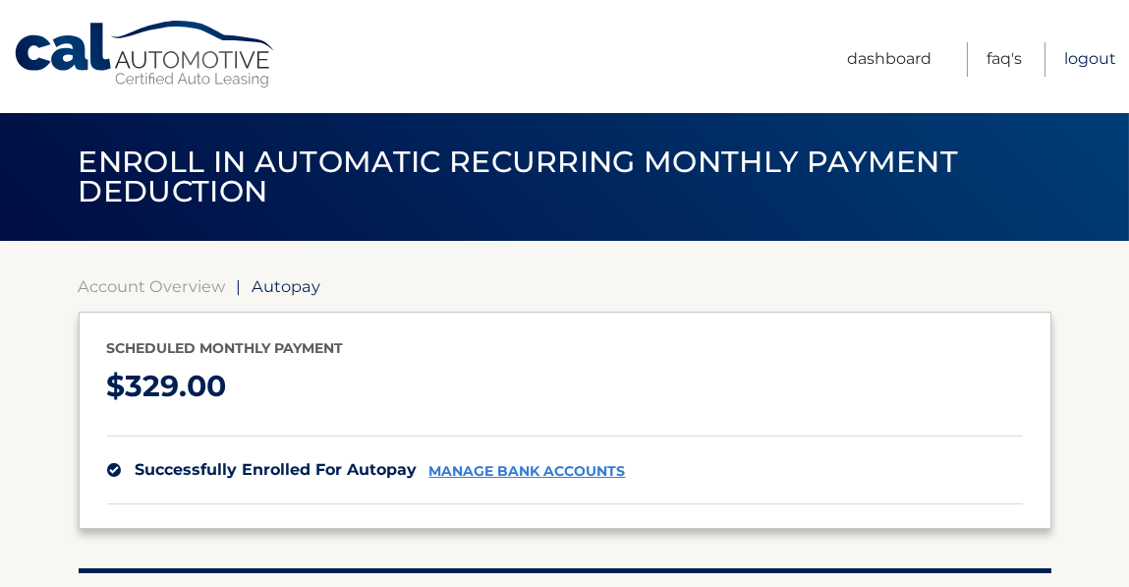
click at [1094, 58] on link "Logout" at bounding box center [1090, 59] width 52 height 34
